Goal: Information Seeking & Learning: Learn about a topic

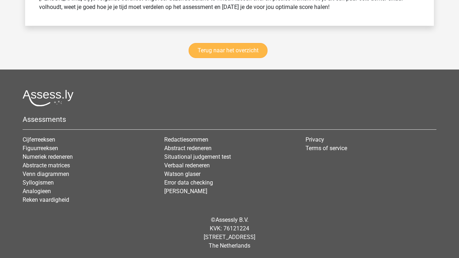
scroll to position [4073, 0]
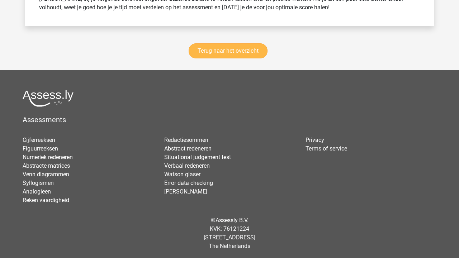
click at [240, 53] on link "Terug naar het overzicht" at bounding box center [228, 50] width 79 height 15
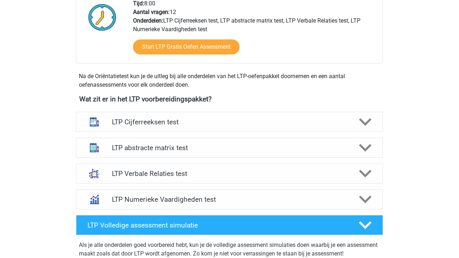
scroll to position [312, 0]
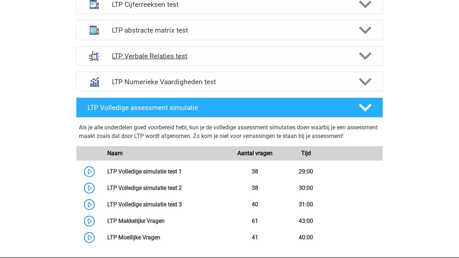
click at [244, 53] on h4 "LTP Verbale Relaties test" at bounding box center [229, 56] width 235 height 8
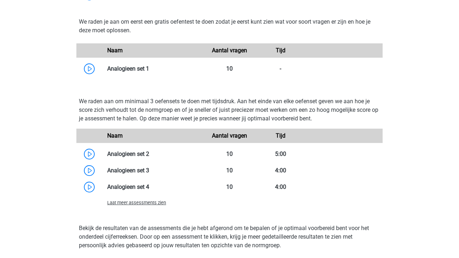
scroll to position [589, 0]
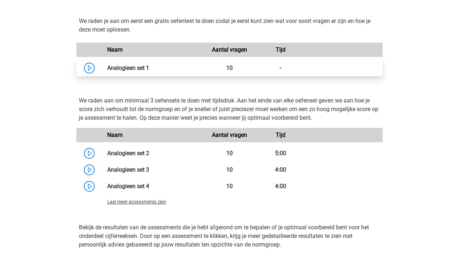
click at [149, 71] on link at bounding box center [149, 68] width 0 height 7
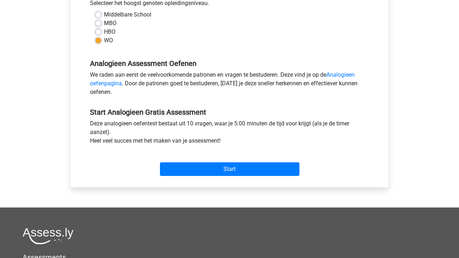
scroll to position [176, 0]
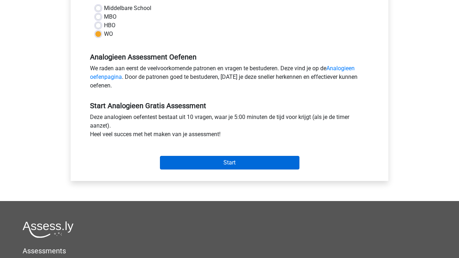
click at [197, 163] on input "Start" at bounding box center [230, 163] width 140 height 14
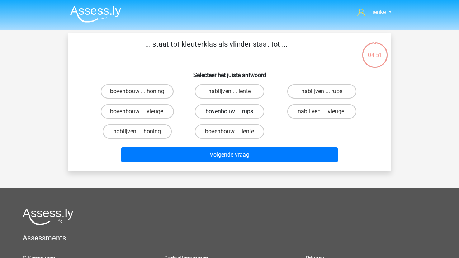
click at [202, 112] on label "bovenbouw ... rups" at bounding box center [229, 111] width 69 height 14
click at [230, 112] on input "bovenbouw ... rups" at bounding box center [232, 114] width 5 height 5
radio input "true"
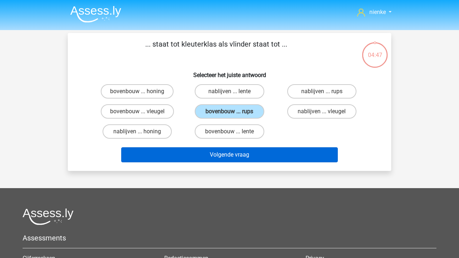
click at [206, 154] on button "Volgende vraag" at bounding box center [229, 154] width 217 height 15
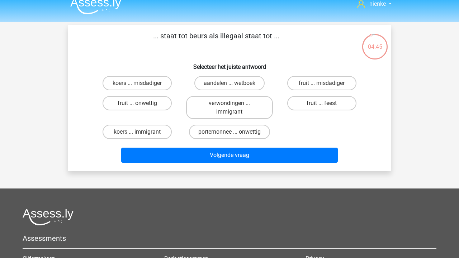
scroll to position [7, 0]
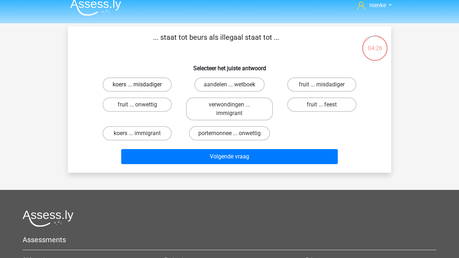
click at [137, 86] on label "koers ... misdadiger" at bounding box center [137, 84] width 69 height 14
click at [137, 86] on input "koers ... misdadiger" at bounding box center [139, 87] width 5 height 5
radio input "true"
click at [202, 133] on label "portemonnee ... onwettig" at bounding box center [229, 133] width 81 height 14
click at [230, 133] on input "portemonnee ... onwettig" at bounding box center [232, 135] width 5 height 5
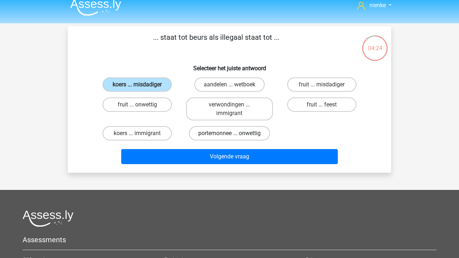
radio input "true"
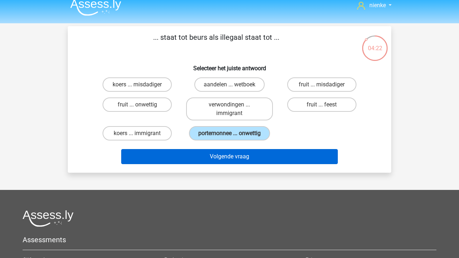
click at [211, 164] on button "Volgende vraag" at bounding box center [229, 156] width 217 height 15
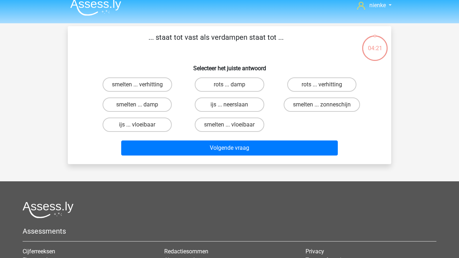
scroll to position [33, 0]
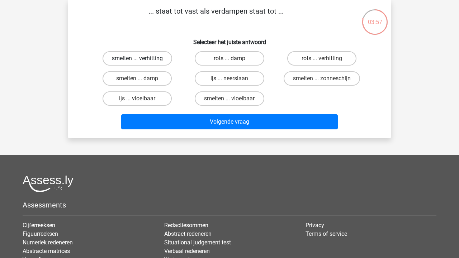
click at [155, 59] on label "smelten ... verhitting" at bounding box center [138, 58] width 70 height 14
click at [142, 59] on input "smelten ... verhitting" at bounding box center [139, 60] width 5 height 5
radio input "true"
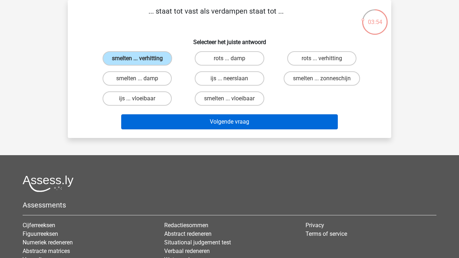
click at [188, 123] on button "Volgende vraag" at bounding box center [229, 121] width 217 height 15
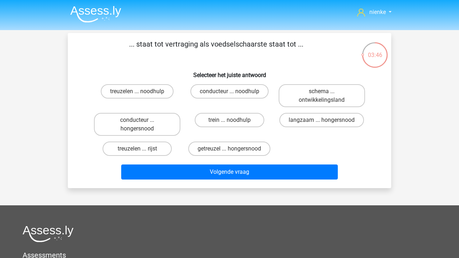
scroll to position [0, 0]
click at [280, 118] on label "langzaam ... hongersnood" at bounding box center [321, 120] width 85 height 14
click at [322, 120] on input "langzaam ... hongersnood" at bounding box center [324, 122] width 5 height 5
radio input "true"
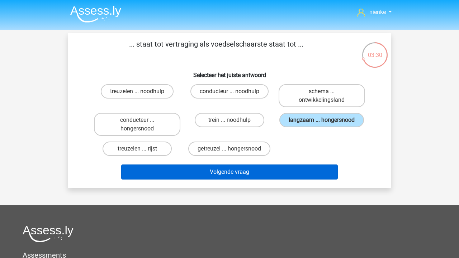
click at [257, 171] on button "Volgende vraag" at bounding box center [229, 172] width 217 height 15
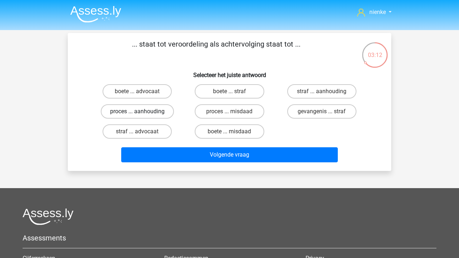
click at [152, 115] on label "proces ... aanhouding" at bounding box center [137, 111] width 73 height 14
click at [142, 115] on input "proces ... aanhouding" at bounding box center [139, 114] width 5 height 5
radio input "true"
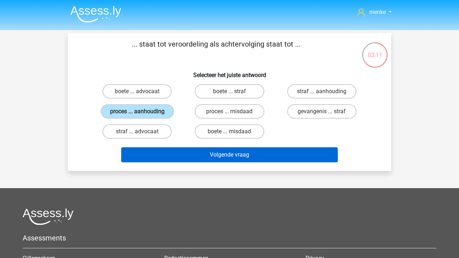
click at [200, 153] on button "Volgende vraag" at bounding box center [229, 154] width 217 height 15
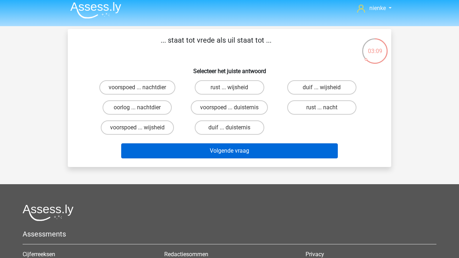
scroll to position [2, 0]
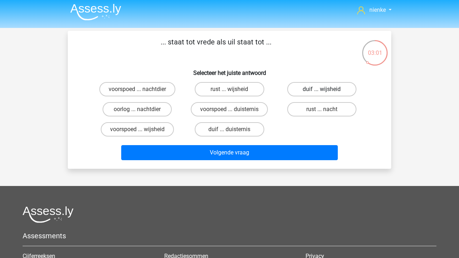
click at [313, 94] on label "duif ... wijsheid" at bounding box center [321, 89] width 69 height 14
click at [322, 94] on input "duif ... wijsheid" at bounding box center [324, 91] width 5 height 5
radio input "true"
click at [247, 169] on div "nienke nienke--@live.nl Nederlands English" at bounding box center [229, 187] width 459 height 378
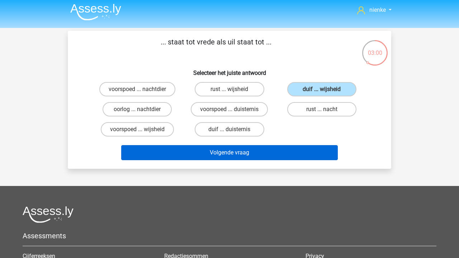
click at [226, 159] on button "Volgende vraag" at bounding box center [229, 152] width 217 height 15
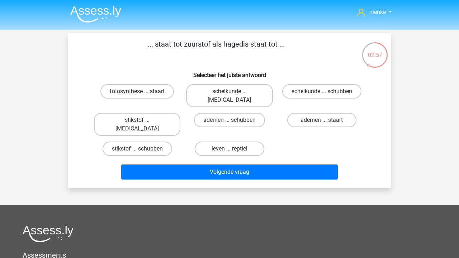
scroll to position [0, 0]
click at [162, 113] on label "stikstof ... krokodil" at bounding box center [137, 124] width 86 height 23
click at [142, 120] on input "stikstof ... krokodil" at bounding box center [139, 122] width 5 height 5
radio input "true"
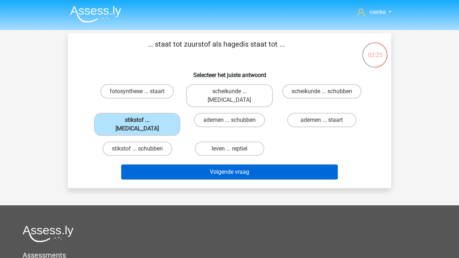
click at [209, 165] on button "Volgende vraag" at bounding box center [229, 172] width 217 height 15
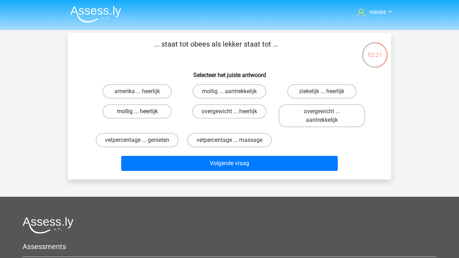
click at [166, 117] on label "mollig ... heerlijk" at bounding box center [137, 111] width 69 height 14
click at [142, 116] on input "mollig ... heerlijk" at bounding box center [139, 114] width 5 height 5
radio input "true"
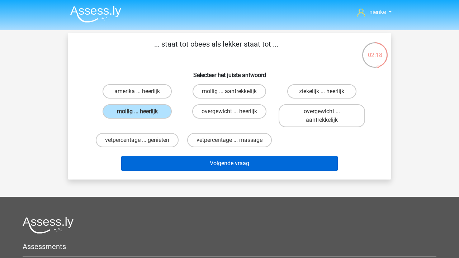
click at [209, 160] on button "Volgende vraag" at bounding box center [229, 163] width 217 height 15
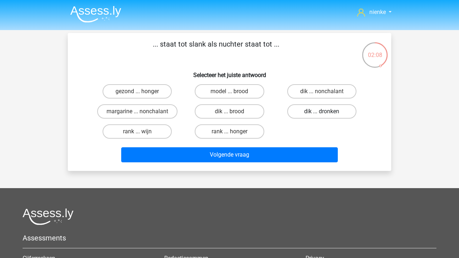
click at [327, 113] on label "dik ... dronken" at bounding box center [321, 111] width 69 height 14
click at [326, 113] on input "dik ... dronken" at bounding box center [324, 114] width 5 height 5
radio input "true"
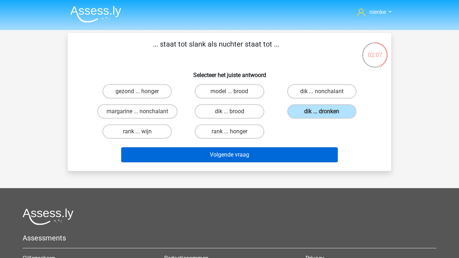
click at [269, 156] on button "Volgende vraag" at bounding box center [229, 154] width 217 height 15
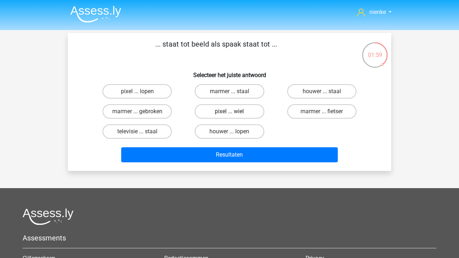
click at [244, 112] on label "pixel ... wiel" at bounding box center [229, 111] width 69 height 14
click at [234, 112] on input "pixel ... wiel" at bounding box center [232, 114] width 5 height 5
radio input "true"
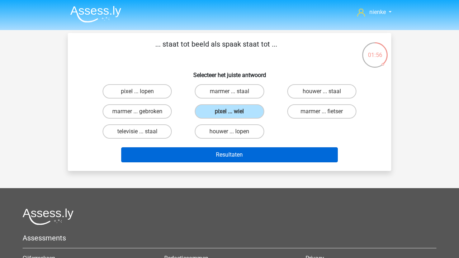
click at [253, 153] on button "Resultaten" at bounding box center [229, 154] width 217 height 15
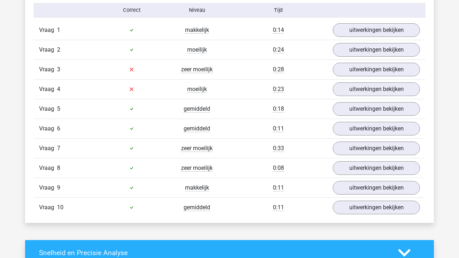
scroll to position [456, 0]
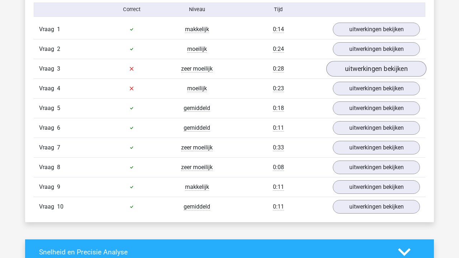
click at [353, 72] on link "uitwerkingen bekijken" at bounding box center [376, 69] width 100 height 16
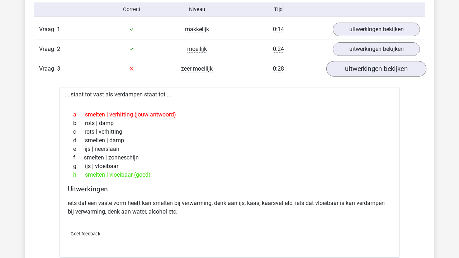
click at [353, 72] on link "uitwerkingen bekijken" at bounding box center [376, 69] width 100 height 16
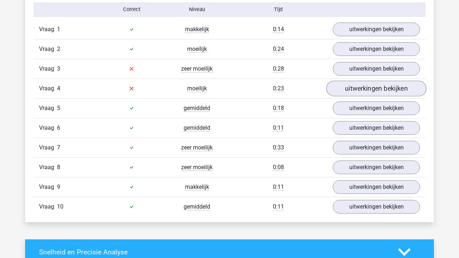
click at [358, 92] on link "uitwerkingen bekijken" at bounding box center [376, 89] width 100 height 16
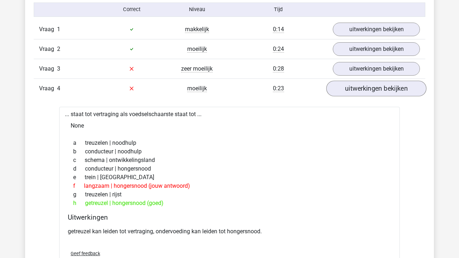
click at [358, 92] on link "uitwerkingen bekijken" at bounding box center [376, 89] width 100 height 16
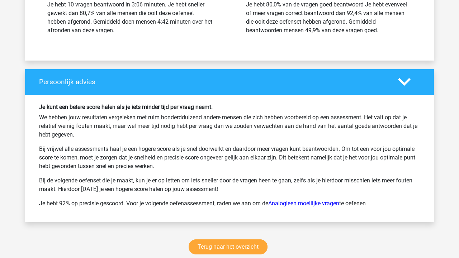
scroll to position [868, 0]
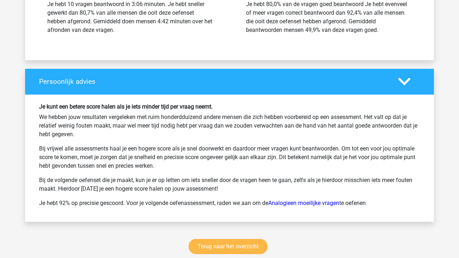
click at [210, 243] on link "Terug naar het overzicht" at bounding box center [228, 246] width 79 height 15
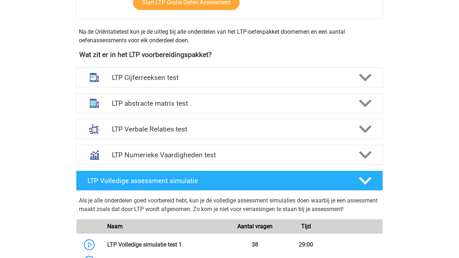
scroll to position [248, 0]
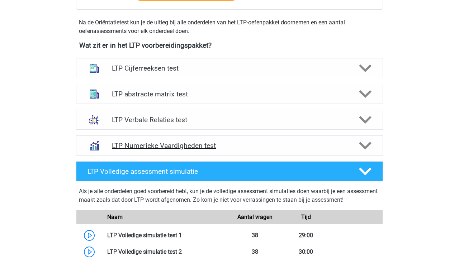
click at [235, 143] on h4 "LTP Numerieke Vaardigheden test" at bounding box center [229, 146] width 235 height 8
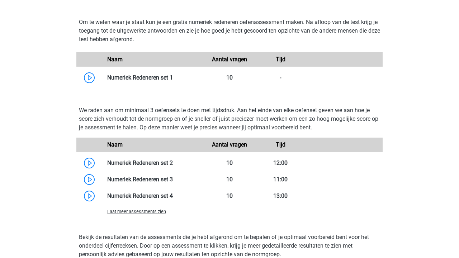
scroll to position [435, 0]
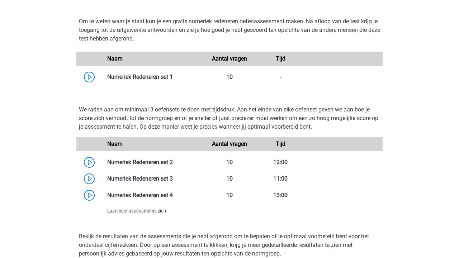
click at [155, 208] on span "Laat meer assessments zien" at bounding box center [136, 210] width 59 height 5
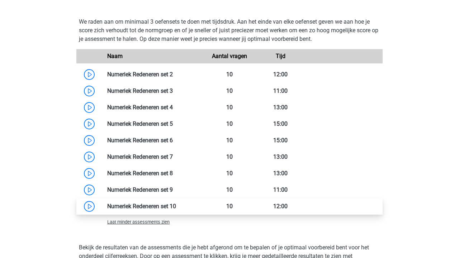
scroll to position [521, 0]
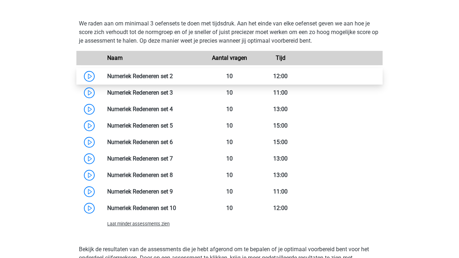
click at [173, 80] on link at bounding box center [173, 76] width 0 height 7
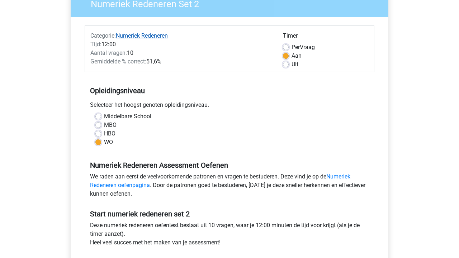
scroll to position [153, 0]
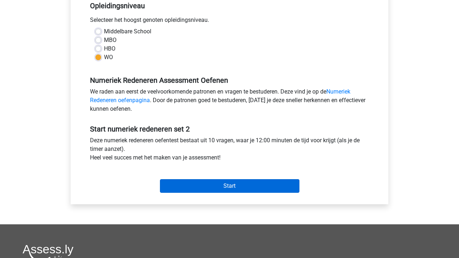
click at [222, 190] on input "Start" at bounding box center [230, 186] width 140 height 14
click at [242, 185] on input "Start" at bounding box center [230, 186] width 140 height 14
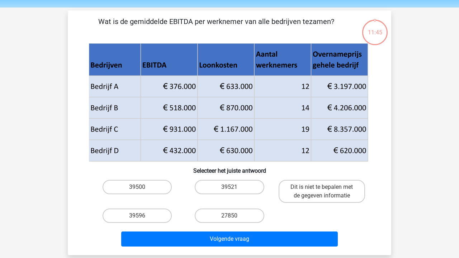
scroll to position [25, 0]
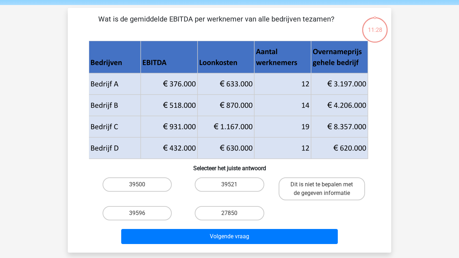
click at [140, 215] on input "39596" at bounding box center [139, 215] width 5 height 5
radio input "true"
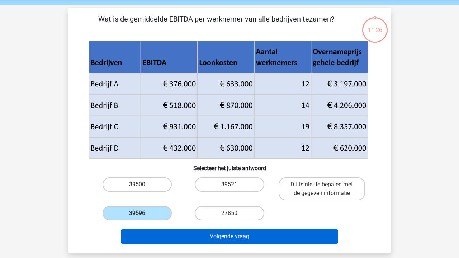
click at [230, 236] on button "Volgende vraag" at bounding box center [229, 236] width 217 height 15
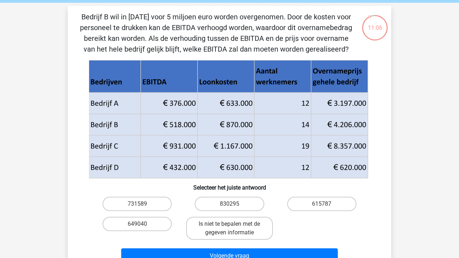
scroll to position [27, 0]
click at [326, 193] on div "Bedrijf B wil in [DATE] voor 5 miljoen euro worden overgenomen. Door de kosten …" at bounding box center [230, 138] width 318 height 255
click at [323, 200] on label "615787" at bounding box center [321, 204] width 69 height 14
click at [323, 204] on input "615787" at bounding box center [324, 206] width 5 height 5
radio input "true"
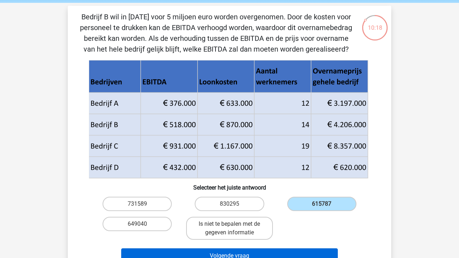
click at [292, 249] on button "Volgende vraag" at bounding box center [229, 256] width 217 height 15
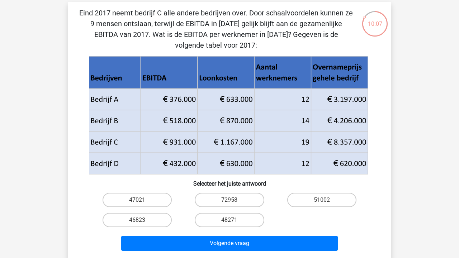
scroll to position [30, 0]
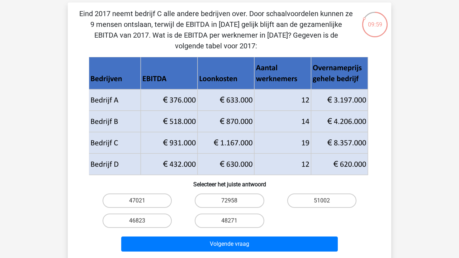
drag, startPoint x: 158, startPoint y: 147, endPoint x: 359, endPoint y: 144, distance: 201.2
click at [359, 144] on icon at bounding box center [228, 153] width 279 height 43
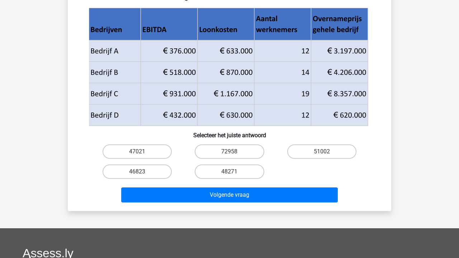
scroll to position [85, 0]
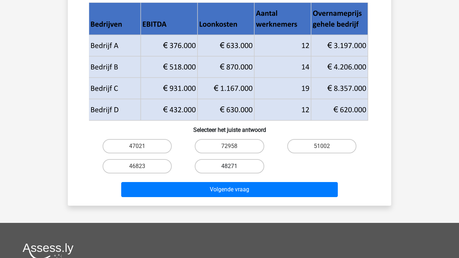
click at [246, 161] on label "48271" at bounding box center [229, 166] width 69 height 14
click at [234, 166] on input "48271" at bounding box center [232, 168] width 5 height 5
radio input "true"
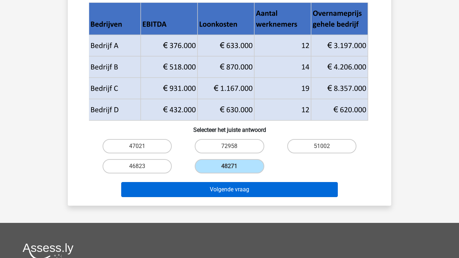
click at [240, 190] on button "Volgende vraag" at bounding box center [229, 189] width 217 height 15
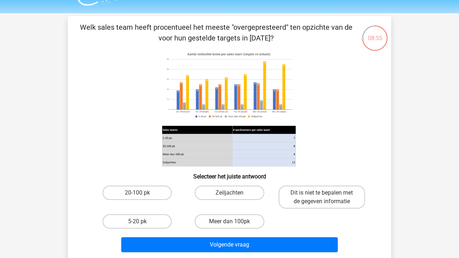
scroll to position [19, 0]
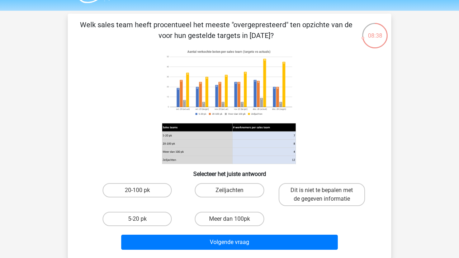
click at [240, 104] on image at bounding box center [229, 83] width 134 height 72
click at [263, 107] on image at bounding box center [229, 83] width 134 height 72
click at [226, 218] on label "Meer dan 100pk" at bounding box center [229, 219] width 69 height 14
click at [230, 219] on input "Meer dan 100pk" at bounding box center [232, 221] width 5 height 5
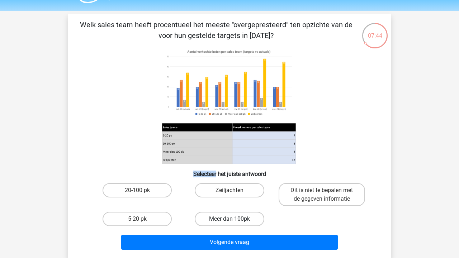
radio input "true"
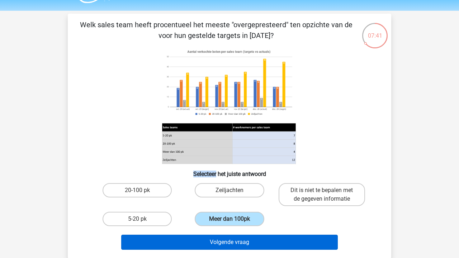
click at [247, 244] on button "Volgende vraag" at bounding box center [229, 242] width 217 height 15
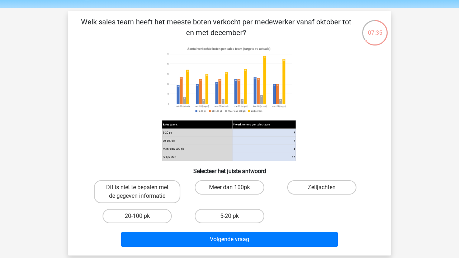
scroll to position [21, 0]
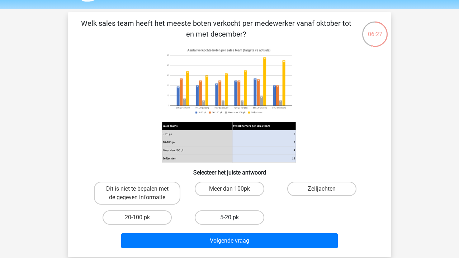
click at [247, 219] on label "5-20 pk" at bounding box center [229, 218] width 69 height 14
click at [234, 219] on input "5-20 pk" at bounding box center [232, 220] width 5 height 5
radio input "true"
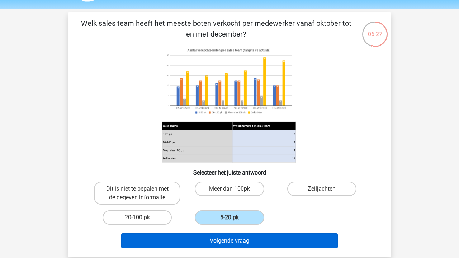
click at [268, 245] on button "Volgende vraag" at bounding box center [229, 240] width 217 height 15
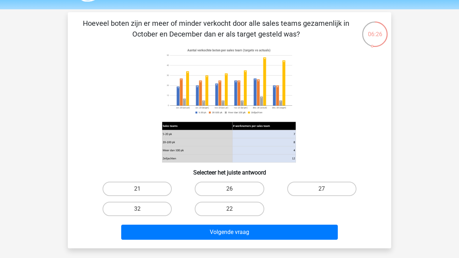
scroll to position [33, 0]
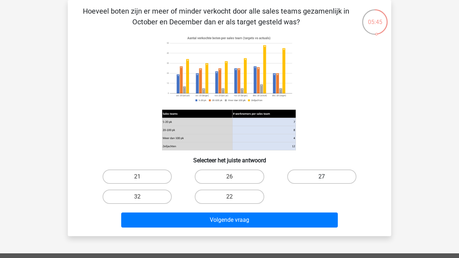
click at [332, 174] on label "27" at bounding box center [321, 177] width 69 height 14
click at [326, 177] on input "27" at bounding box center [324, 179] width 5 height 5
radio input "true"
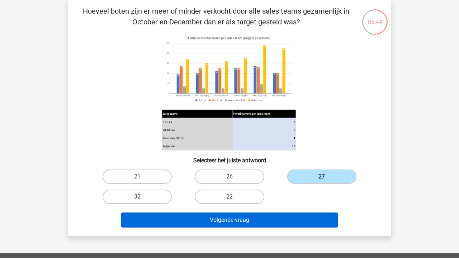
click at [274, 218] on button "Volgende vraag" at bounding box center [229, 220] width 217 height 15
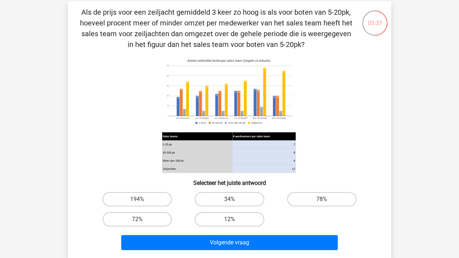
scroll to position [26, 0]
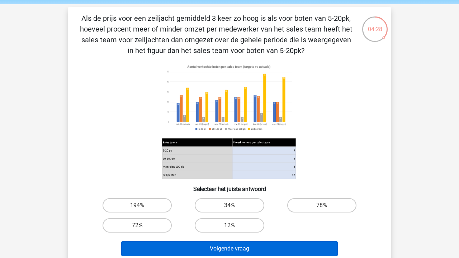
click at [233, 247] on button "Volgende vraag" at bounding box center [229, 248] width 217 height 15
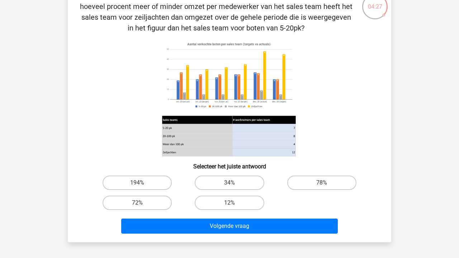
scroll to position [51, 0]
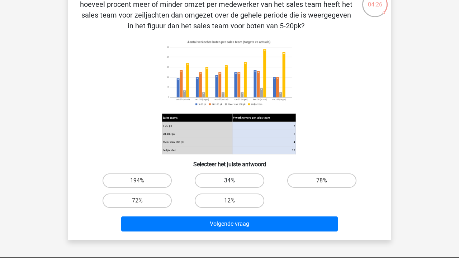
click at [251, 179] on label "34%" at bounding box center [229, 181] width 69 height 14
click at [234, 181] on input "34%" at bounding box center [232, 183] width 5 height 5
radio input "true"
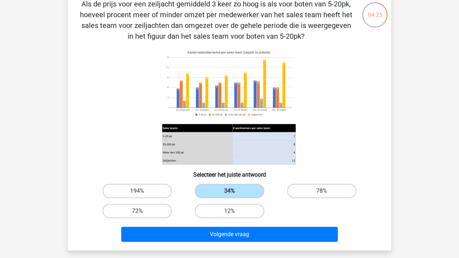
scroll to position [39, 0]
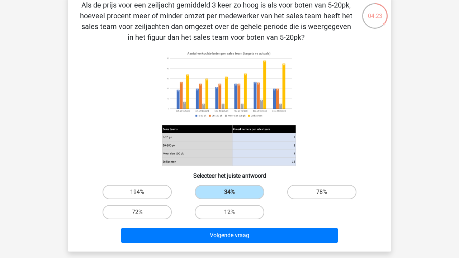
click at [244, 250] on div "Als de prijs voor een zeiljacht gemiddeld 3 keer zo hoog is als voor boten van …" at bounding box center [229, 123] width 323 height 258
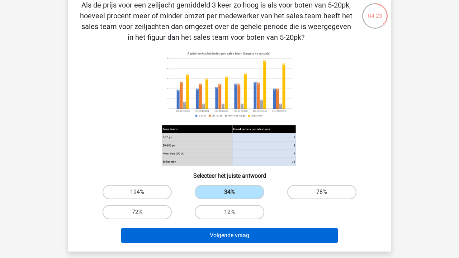
click at [230, 233] on button "Volgende vraag" at bounding box center [229, 235] width 217 height 15
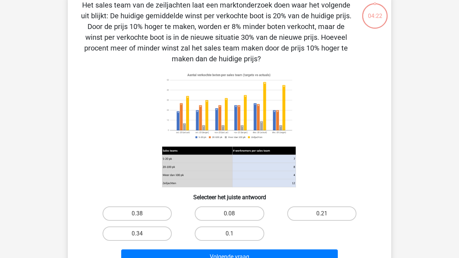
scroll to position [33, 0]
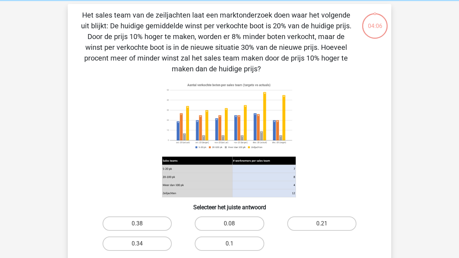
scroll to position [29, 0]
click at [221, 230] on label "0.08" at bounding box center [229, 224] width 69 height 14
click at [230, 229] on input "0.08" at bounding box center [232, 226] width 5 height 5
radio input "true"
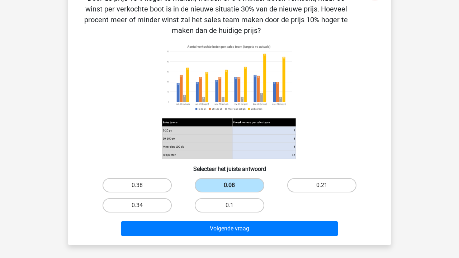
scroll to position [92, 0]
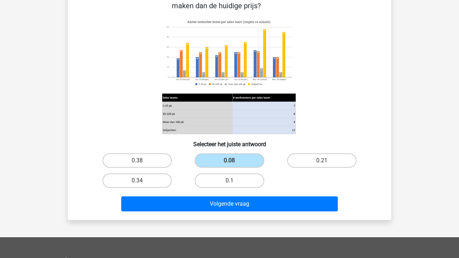
click at [254, 214] on div "Volgende vraag" at bounding box center [229, 206] width 277 height 18
click at [252, 213] on div "Volgende vraag" at bounding box center [229, 206] width 277 height 18
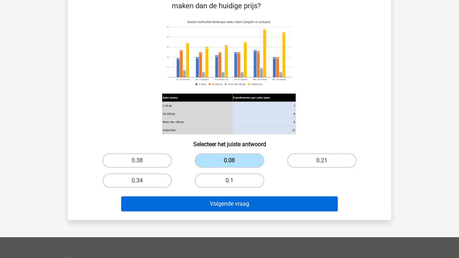
click at [262, 207] on button "Volgende vraag" at bounding box center [229, 204] width 217 height 15
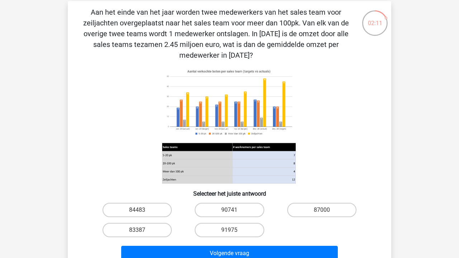
scroll to position [33, 0]
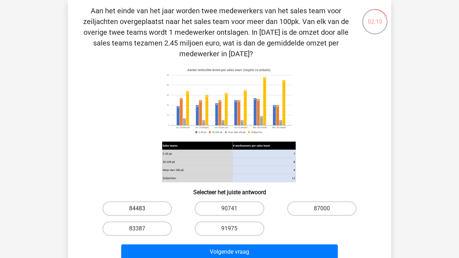
click at [147, 202] on label "84483" at bounding box center [137, 209] width 69 height 14
click at [142, 209] on input "84483" at bounding box center [139, 211] width 5 height 5
radio input "true"
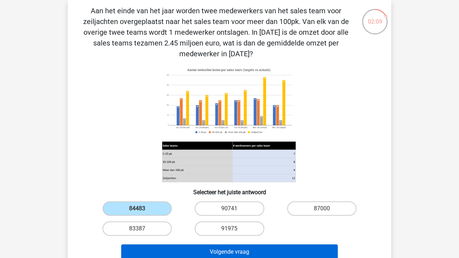
click at [228, 248] on button "Volgende vraag" at bounding box center [229, 252] width 217 height 15
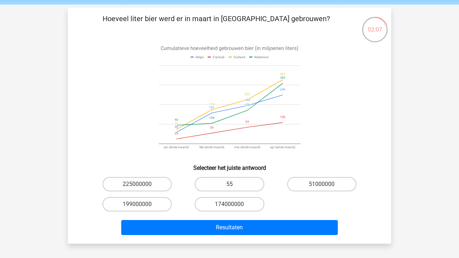
scroll to position [25, 0]
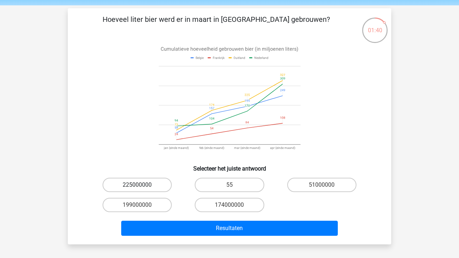
click at [164, 182] on label "225000000" at bounding box center [137, 185] width 69 height 14
click at [142, 185] on input "225000000" at bounding box center [139, 187] width 5 height 5
radio input "true"
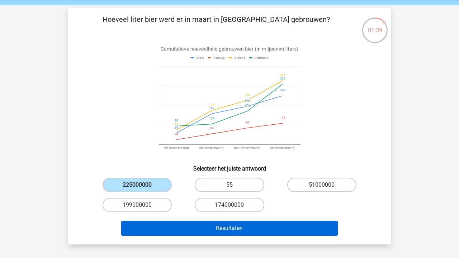
click at [265, 224] on button "Resultaten" at bounding box center [229, 228] width 217 height 15
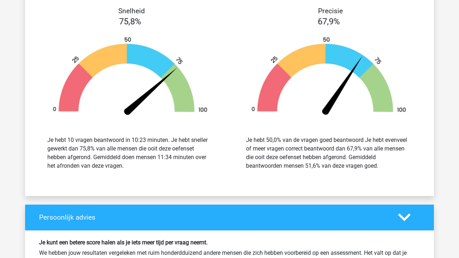
scroll to position [515, 0]
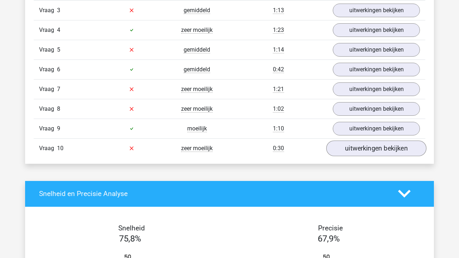
click at [367, 151] on link "uitwerkingen bekijken" at bounding box center [376, 149] width 100 height 16
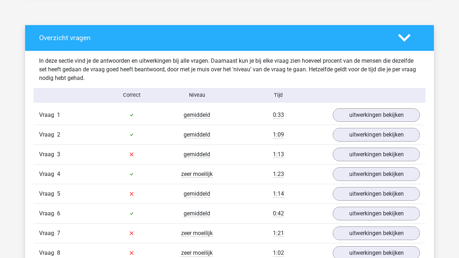
scroll to position [369, 0]
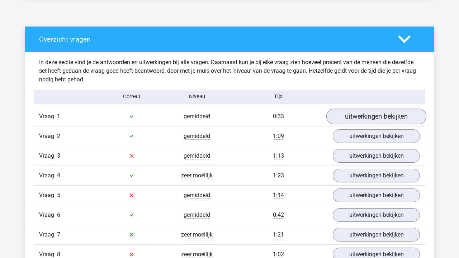
click at [391, 113] on link "uitwerkingen bekijken" at bounding box center [376, 117] width 100 height 16
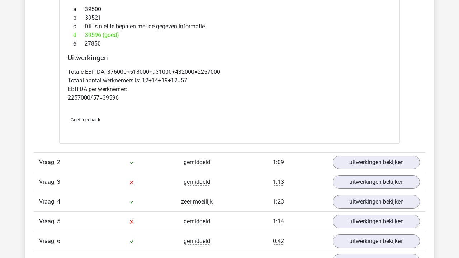
scroll to position [644, 0]
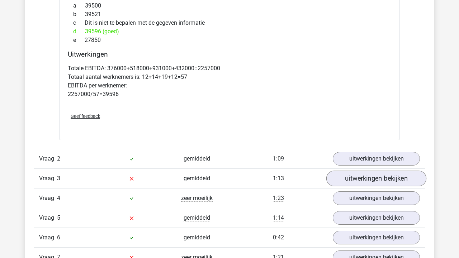
click at [369, 179] on link "uitwerkingen bekijken" at bounding box center [376, 179] width 100 height 16
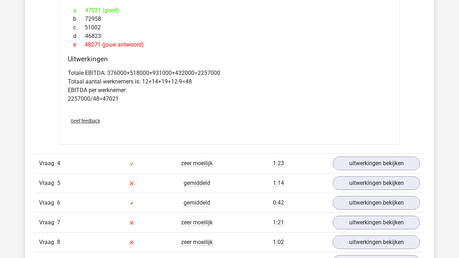
scroll to position [996, 0]
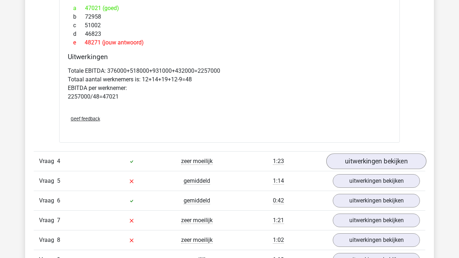
click at [368, 155] on link "uitwerkingen bekijken" at bounding box center [376, 161] width 100 height 16
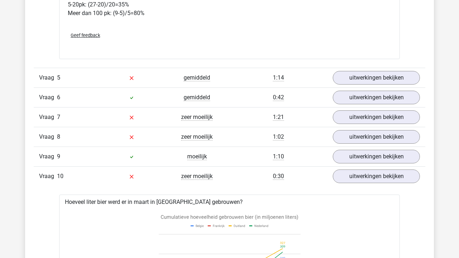
scroll to position [1412, 0]
click at [353, 85] on link "uitwerkingen bekijken" at bounding box center [376, 78] width 100 height 16
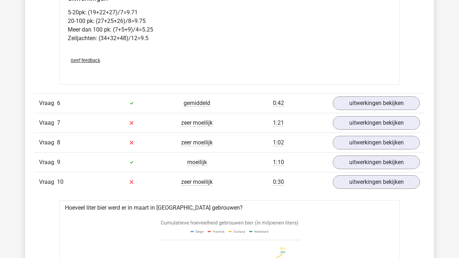
scroll to position [1705, 0]
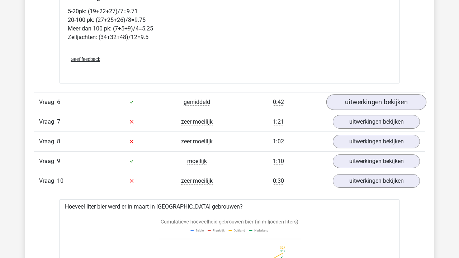
click at [364, 110] on link "uitwerkingen bekijken" at bounding box center [376, 102] width 100 height 16
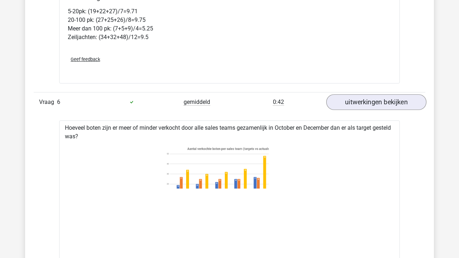
click at [364, 110] on link "uitwerkingen bekijken" at bounding box center [376, 102] width 100 height 16
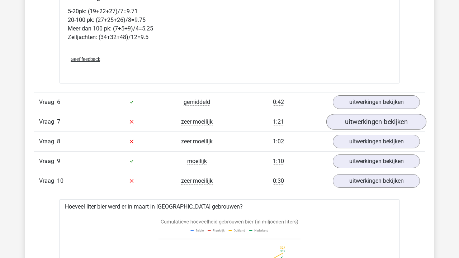
click at [366, 130] on link "uitwerkingen bekijken" at bounding box center [376, 122] width 100 height 16
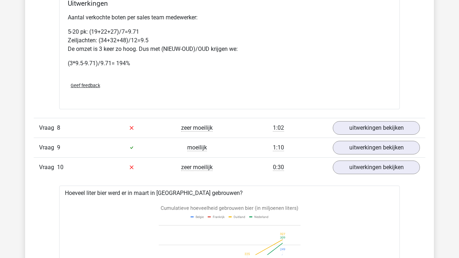
scroll to position [2077, 0]
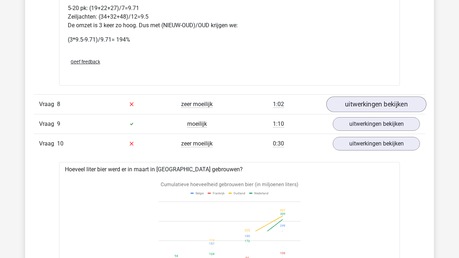
click at [377, 112] on link "uitwerkingen bekijken" at bounding box center [376, 104] width 100 height 16
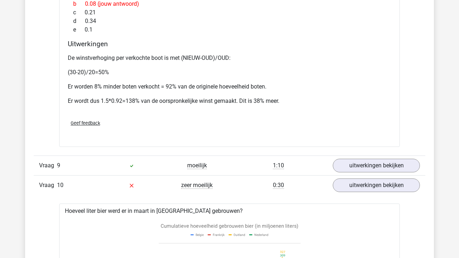
scroll to position [2381, 0]
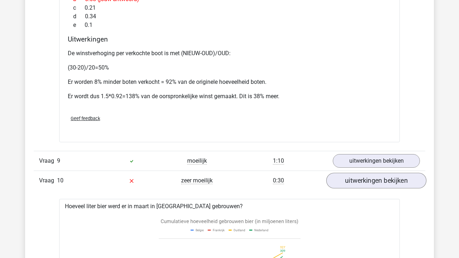
click at [369, 186] on link "uitwerkingen bekijken" at bounding box center [376, 181] width 100 height 16
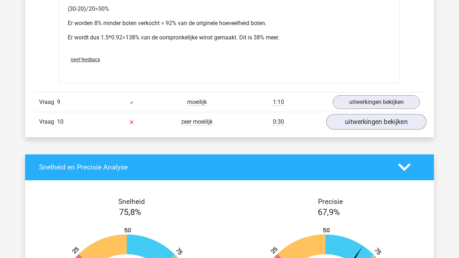
scroll to position [2441, 0]
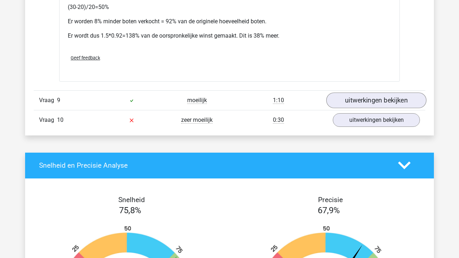
click at [387, 101] on link "uitwerkingen bekijken" at bounding box center [376, 101] width 100 height 16
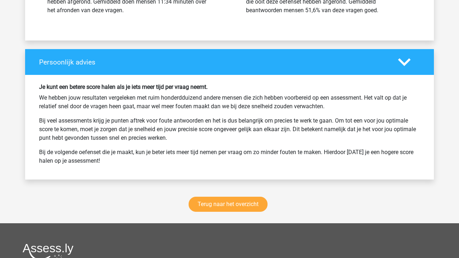
scroll to position [3152, 0]
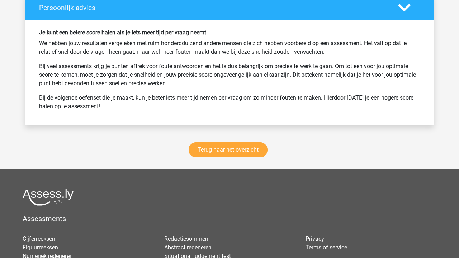
click at [235, 147] on div "Terug naar het overzicht" at bounding box center [229, 151] width 409 height 35
click at [228, 157] on link "Terug naar het overzicht" at bounding box center [228, 149] width 79 height 15
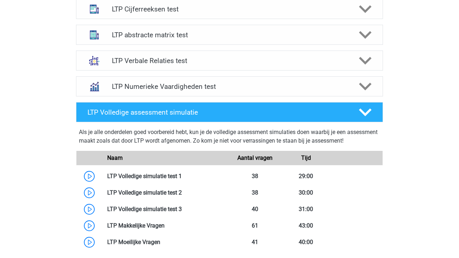
scroll to position [288, 0]
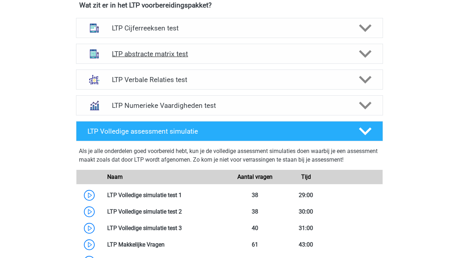
click at [225, 53] on h4 "LTP abstracte matrix test" at bounding box center [229, 54] width 235 height 8
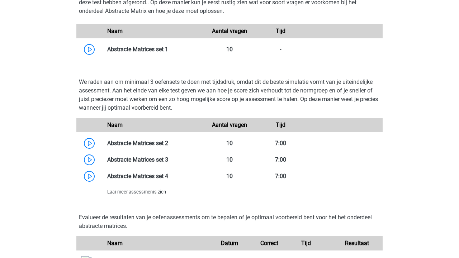
scroll to position [497, 0]
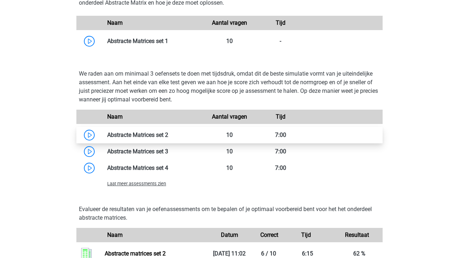
click at [168, 138] on link at bounding box center [168, 135] width 0 height 7
click at [131, 186] on span "Laat meer assessments zien" at bounding box center [136, 183] width 59 height 5
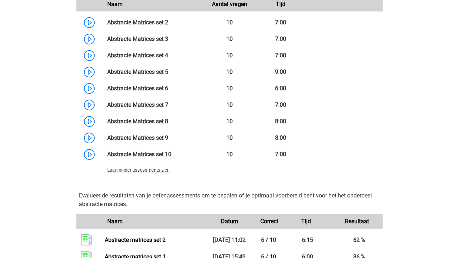
scroll to position [608, 0]
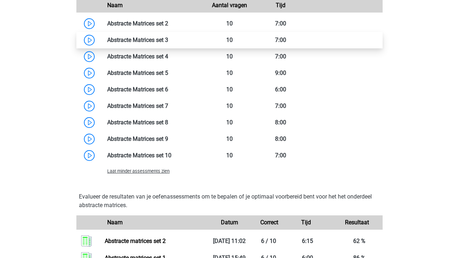
click at [168, 43] on link at bounding box center [168, 40] width 0 height 7
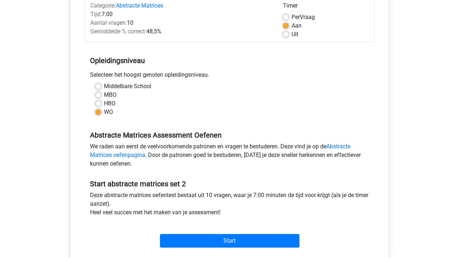
scroll to position [69, 0]
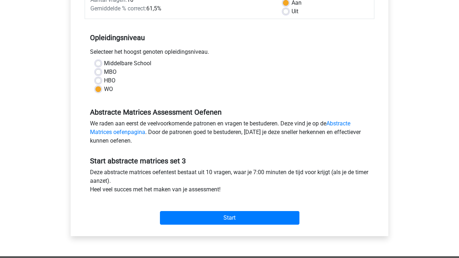
scroll to position [123, 0]
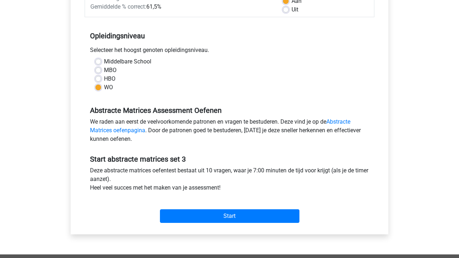
click at [202, 208] on div "Start" at bounding box center [230, 210] width 290 height 25
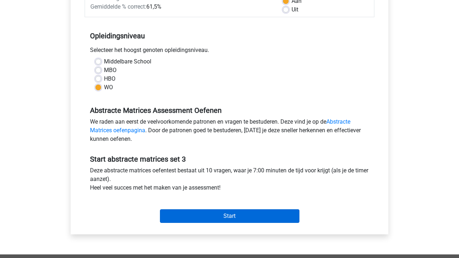
click at [203, 214] on input "Start" at bounding box center [230, 216] width 140 height 14
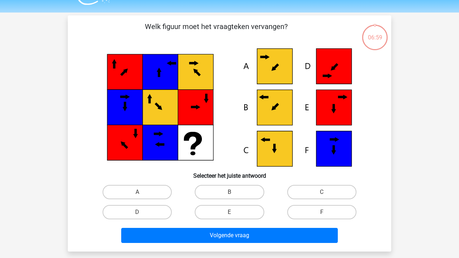
scroll to position [17, 0]
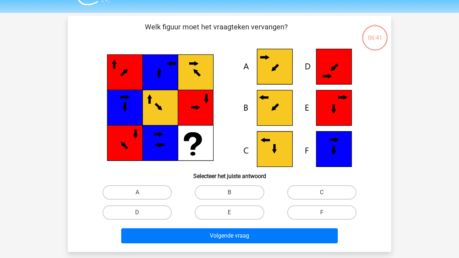
click at [338, 119] on icon at bounding box center [334, 108] width 36 height 36
click at [152, 218] on label "D" at bounding box center [137, 212] width 69 height 14
click at [142, 217] on input "D" at bounding box center [139, 215] width 5 height 5
radio input "true"
click at [196, 249] on div "Welk figuur moet het vraagteken vervangen? Selecteer het juiste antwoord" at bounding box center [229, 134] width 323 height 236
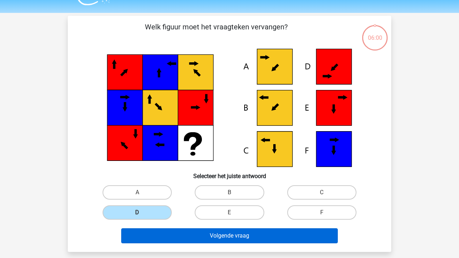
click at [214, 237] on button "Volgende vraag" at bounding box center [229, 235] width 217 height 15
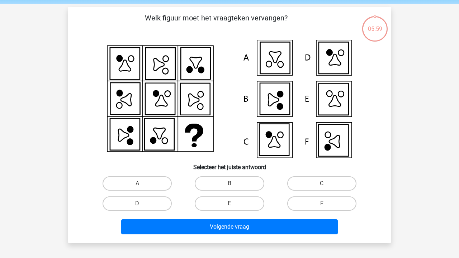
scroll to position [33, 0]
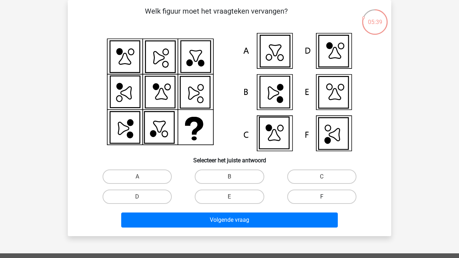
click at [311, 195] on label "F" at bounding box center [321, 197] width 69 height 14
click at [322, 197] on input "F" at bounding box center [324, 199] width 5 height 5
radio input "true"
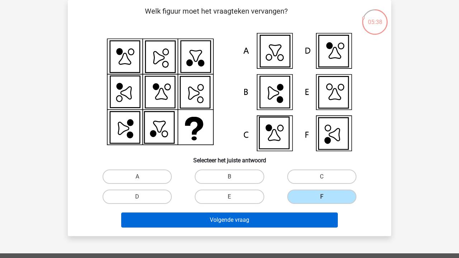
click at [289, 223] on button "Volgende vraag" at bounding box center [229, 220] width 217 height 15
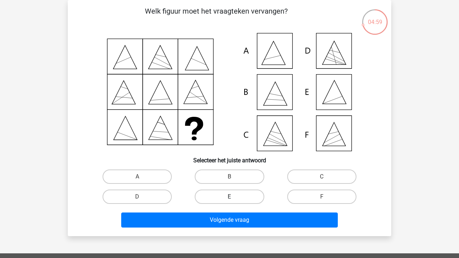
click at [235, 197] on label "E" at bounding box center [229, 197] width 69 height 14
click at [234, 197] on input "E" at bounding box center [232, 199] width 5 height 5
radio input "true"
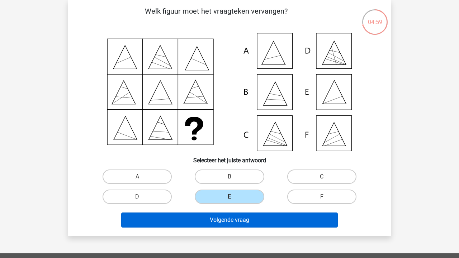
click at [244, 224] on button "Volgende vraag" at bounding box center [229, 220] width 217 height 15
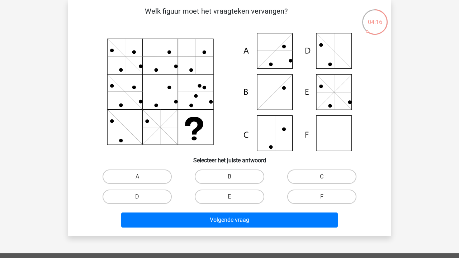
click at [332, 38] on icon at bounding box center [229, 92] width 289 height 118
click at [320, 174] on label "C" at bounding box center [321, 177] width 69 height 14
click at [322, 177] on input "C" at bounding box center [324, 179] width 5 height 5
radio input "true"
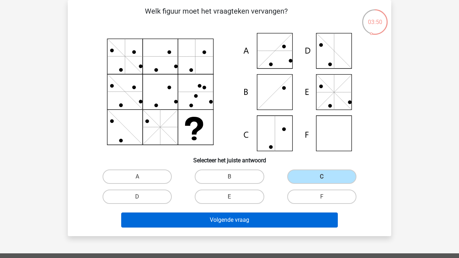
click at [288, 220] on button "Volgende vraag" at bounding box center [229, 220] width 217 height 15
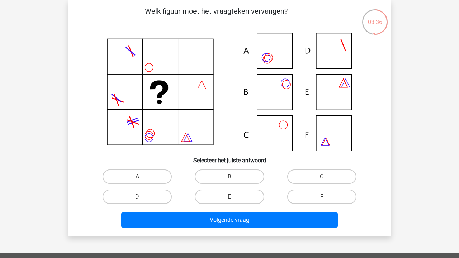
click at [272, 93] on icon at bounding box center [229, 92] width 289 height 118
click at [238, 176] on label "B" at bounding box center [229, 177] width 69 height 14
click at [234, 177] on input "B" at bounding box center [232, 179] width 5 height 5
radio input "true"
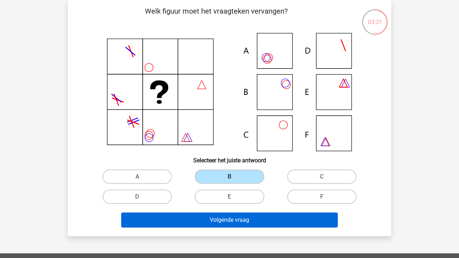
click at [266, 221] on button "Volgende vraag" at bounding box center [229, 220] width 217 height 15
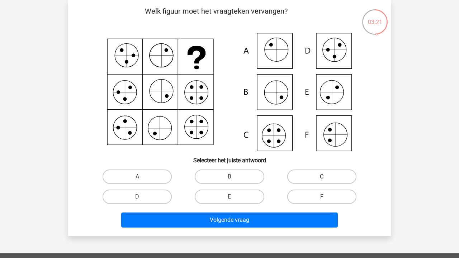
click at [309, 175] on label "C" at bounding box center [321, 177] width 69 height 14
click at [322, 177] on input "C" at bounding box center [324, 179] width 5 height 5
radio input "true"
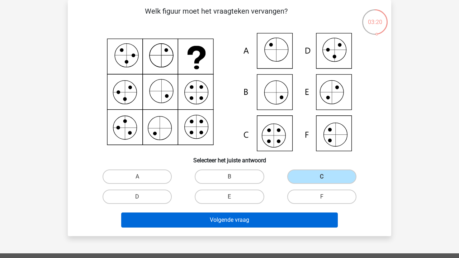
click at [282, 218] on button "Volgende vraag" at bounding box center [229, 220] width 217 height 15
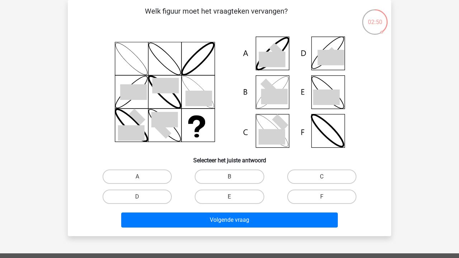
click at [246, 166] on div "Welk figuur moet het vraagteken vervangen?" at bounding box center [230, 118] width 318 height 225
click at [240, 177] on label "B" at bounding box center [229, 177] width 69 height 14
click at [234, 177] on input "B" at bounding box center [232, 179] width 5 height 5
radio input "true"
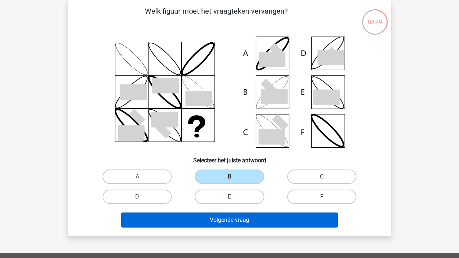
click at [242, 224] on button "Volgende vraag" at bounding box center [229, 220] width 217 height 15
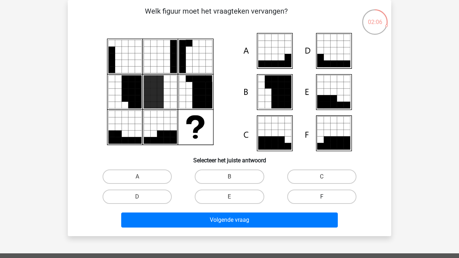
click at [298, 202] on label "F" at bounding box center [321, 197] width 69 height 14
click at [322, 202] on input "F" at bounding box center [324, 199] width 5 height 5
radio input "true"
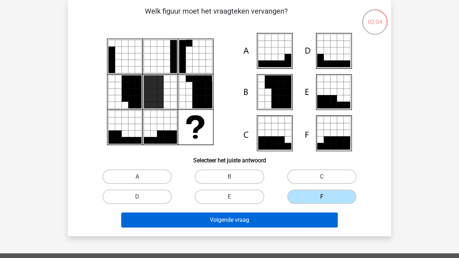
click at [270, 223] on button "Volgende vraag" at bounding box center [229, 220] width 217 height 15
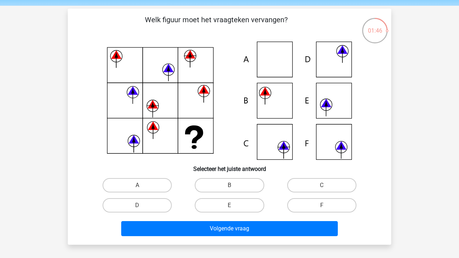
scroll to position [24, 0]
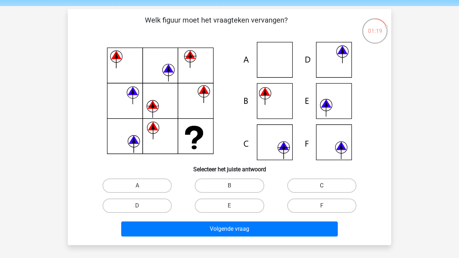
click at [315, 179] on label "C" at bounding box center [321, 186] width 69 height 14
click at [322, 186] on input "C" at bounding box center [324, 188] width 5 height 5
radio input "true"
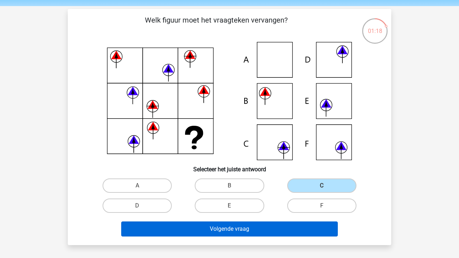
click at [268, 235] on button "Volgende vraag" at bounding box center [229, 229] width 217 height 15
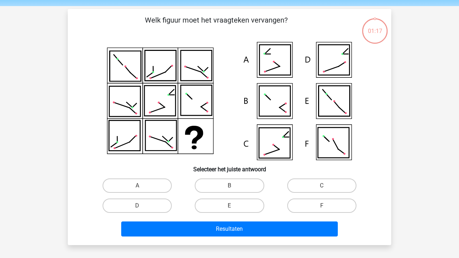
scroll to position [33, 0]
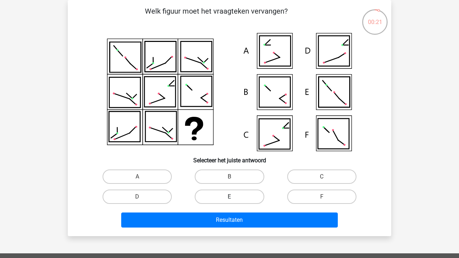
click at [233, 194] on label "E" at bounding box center [229, 197] width 69 height 14
click at [233, 197] on input "E" at bounding box center [232, 199] width 5 height 5
radio input "true"
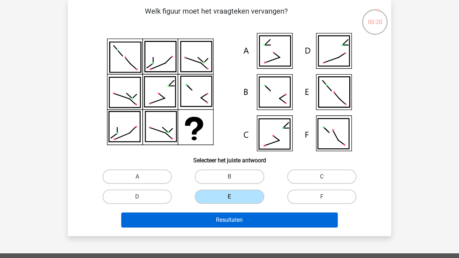
click at [236, 218] on button "Resultaten" at bounding box center [229, 220] width 217 height 15
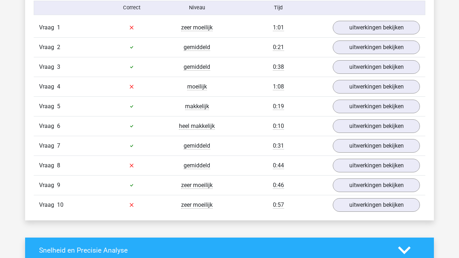
scroll to position [545, 0]
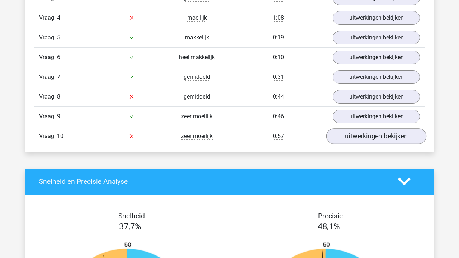
click at [387, 143] on link "uitwerkingen bekijken" at bounding box center [376, 136] width 100 height 16
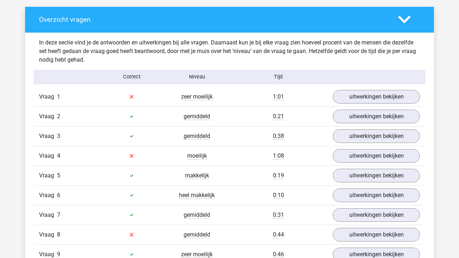
scroll to position [432, 0]
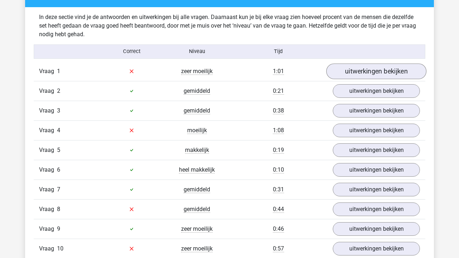
click at [382, 72] on link "uitwerkingen bekijken" at bounding box center [376, 71] width 100 height 16
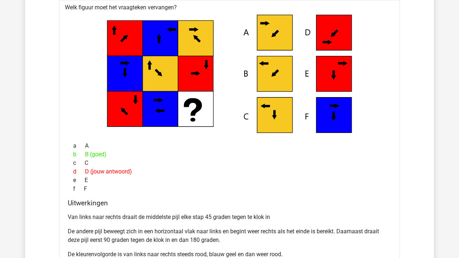
scroll to position [521, 0]
